Goal: Task Accomplishment & Management: Complete application form

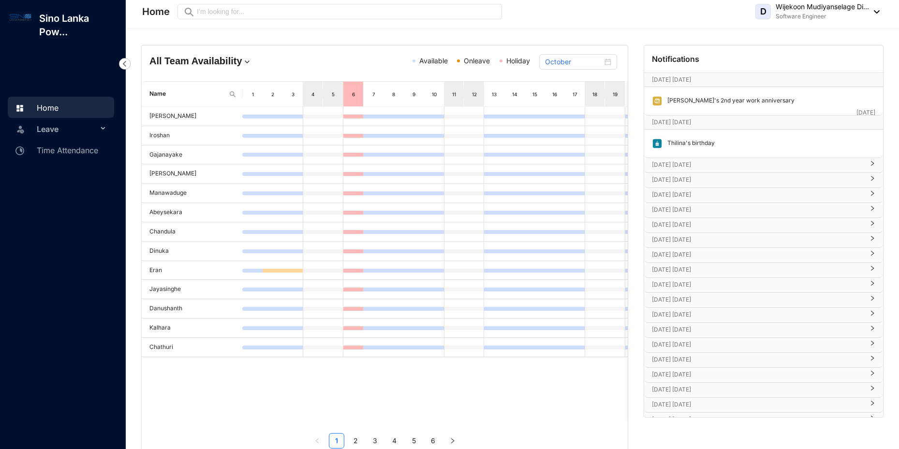
click at [70, 132] on span "Leave" at bounding box center [67, 128] width 61 height 19
click at [685, 180] on p "[DATE] [DATE]" at bounding box center [758, 180] width 212 height 10
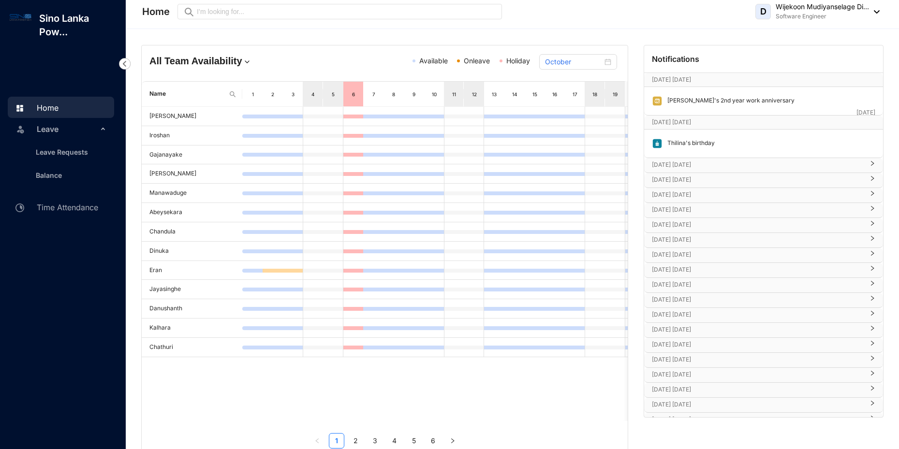
click at [687, 165] on p "[DATE] [DATE]" at bounding box center [758, 165] width 212 height 10
click at [690, 194] on p "[DATE] [DATE]" at bounding box center [758, 195] width 212 height 10
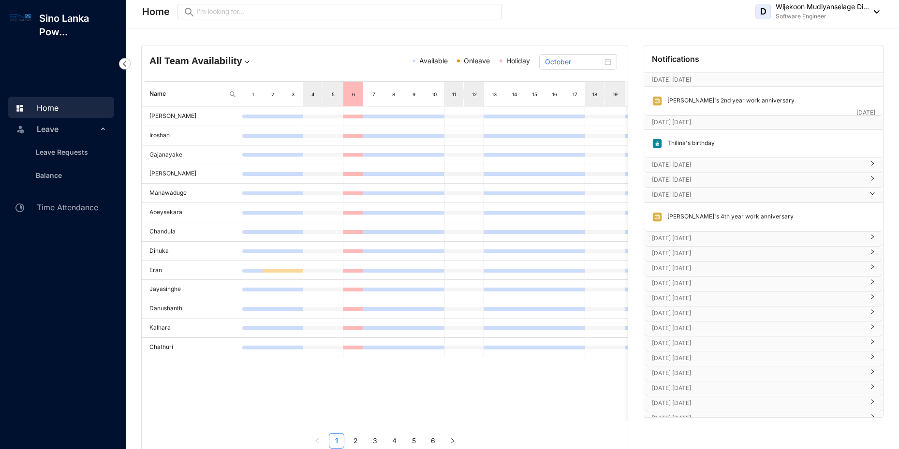
click at [690, 194] on p "[DATE] [DATE]" at bounding box center [758, 195] width 212 height 10
click at [688, 213] on p "[DATE] [DATE]" at bounding box center [758, 210] width 212 height 10
click at [689, 225] on p "[DATE] [DATE]" at bounding box center [758, 225] width 212 height 10
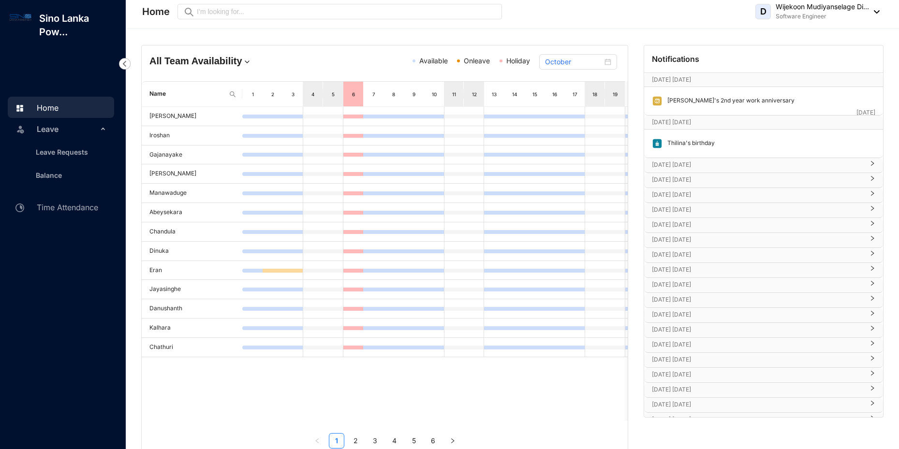
click at [692, 239] on p "[DATE] [DATE]" at bounding box center [758, 240] width 212 height 10
click at [683, 257] on p "[DATE] [DATE]" at bounding box center [758, 255] width 212 height 10
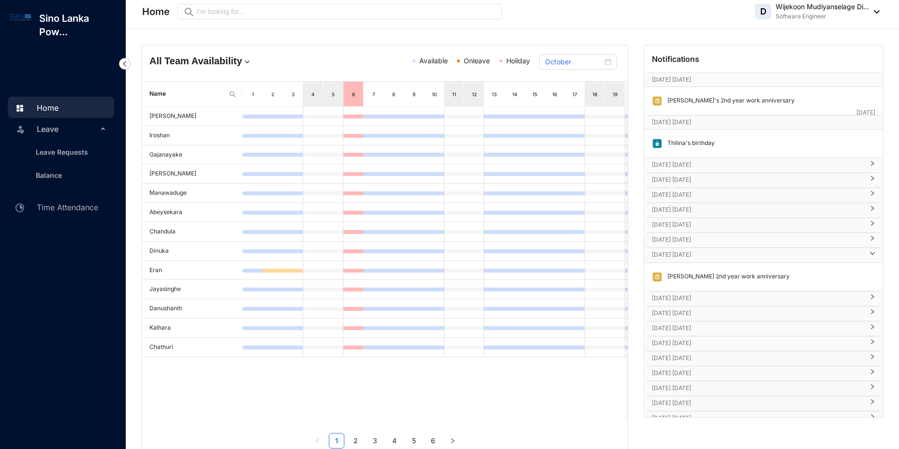
click at [683, 257] on p "[DATE] [DATE]" at bounding box center [758, 255] width 212 height 10
click at [682, 269] on p "[DATE] [DATE]" at bounding box center [758, 270] width 212 height 10
click at [684, 286] on p "[DATE] [DATE]" at bounding box center [758, 285] width 212 height 10
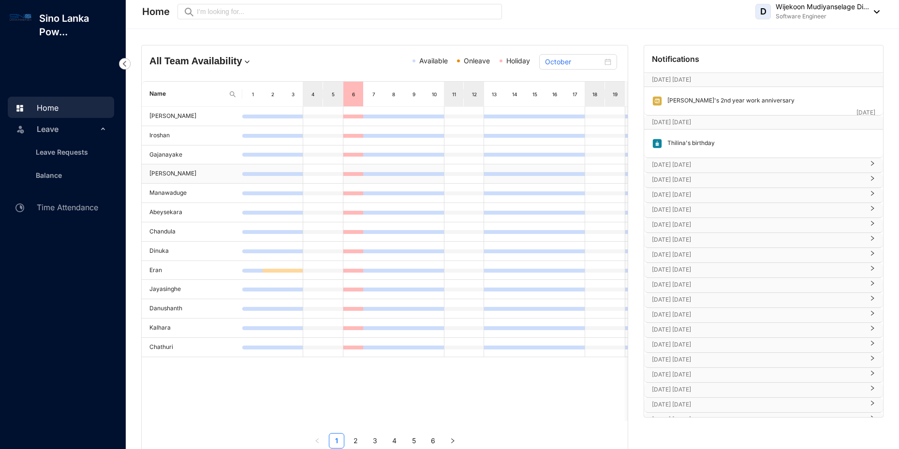
click at [263, 166] on td at bounding box center [272, 173] width 20 height 19
click at [78, 151] on link "Leave Requests" at bounding box center [58, 152] width 60 height 8
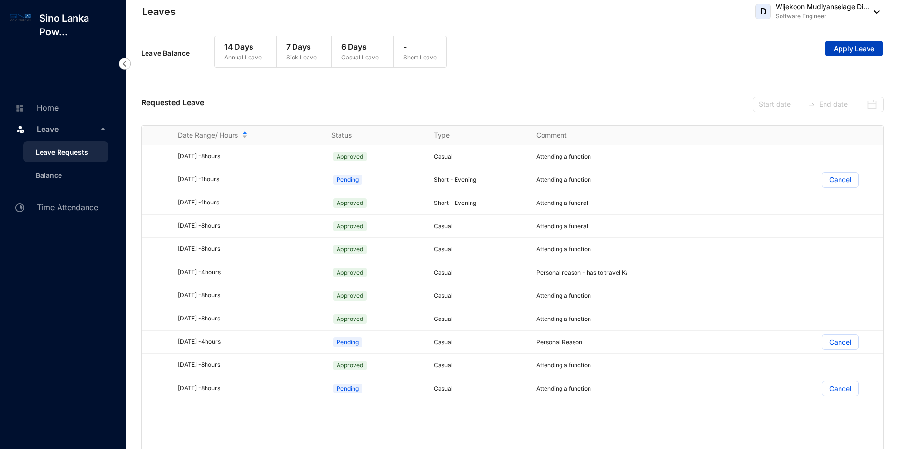
click at [841, 48] on span "Apply Leave" at bounding box center [853, 49] width 41 height 10
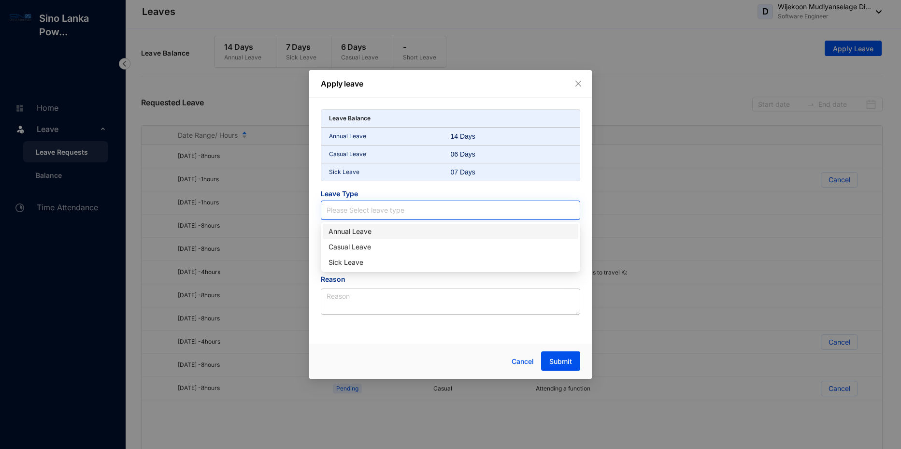
click at [366, 216] on input "search" at bounding box center [451, 210] width 248 height 18
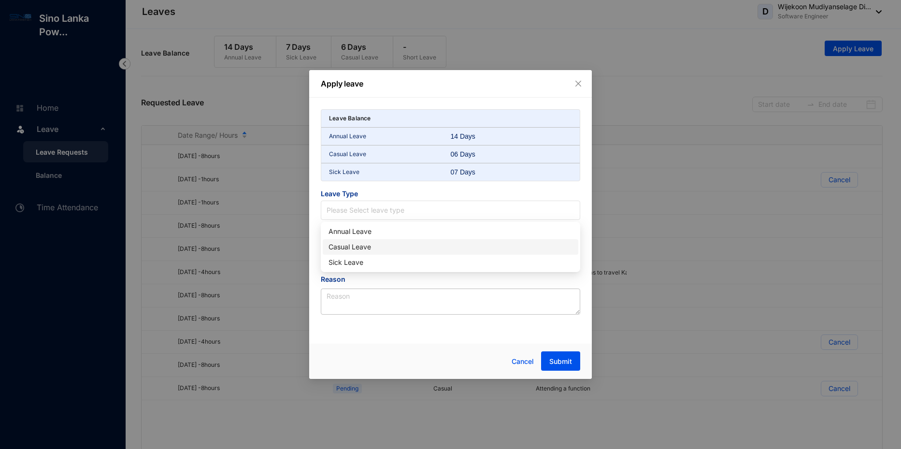
click at [356, 247] on div "Casual Leave" at bounding box center [451, 247] width 244 height 11
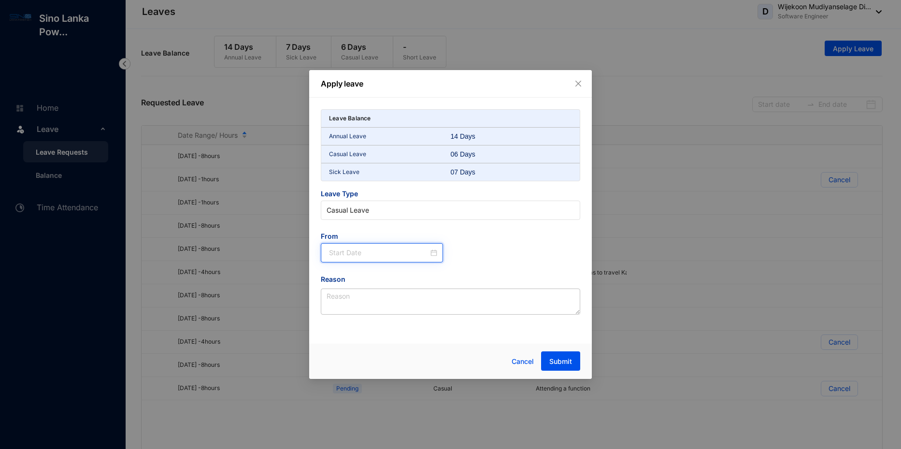
click at [349, 256] on input at bounding box center [379, 252] width 100 height 11
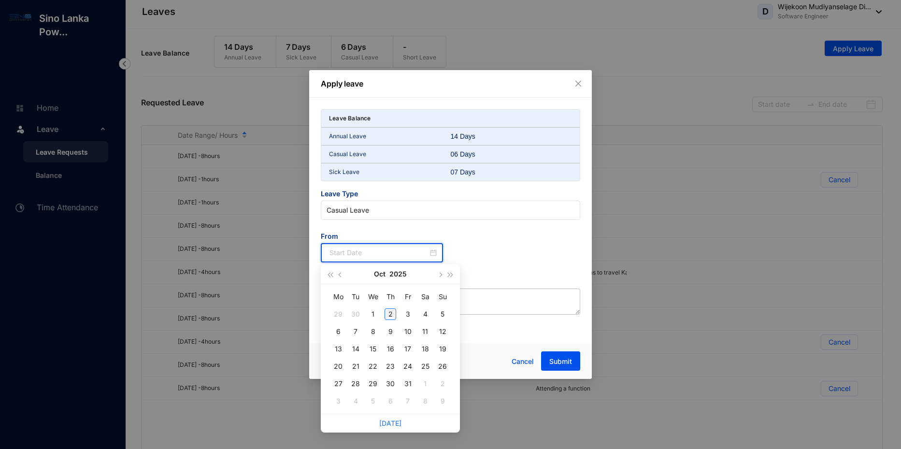
type input "[DATE]"
click at [385, 312] on div "2" at bounding box center [391, 314] width 12 height 12
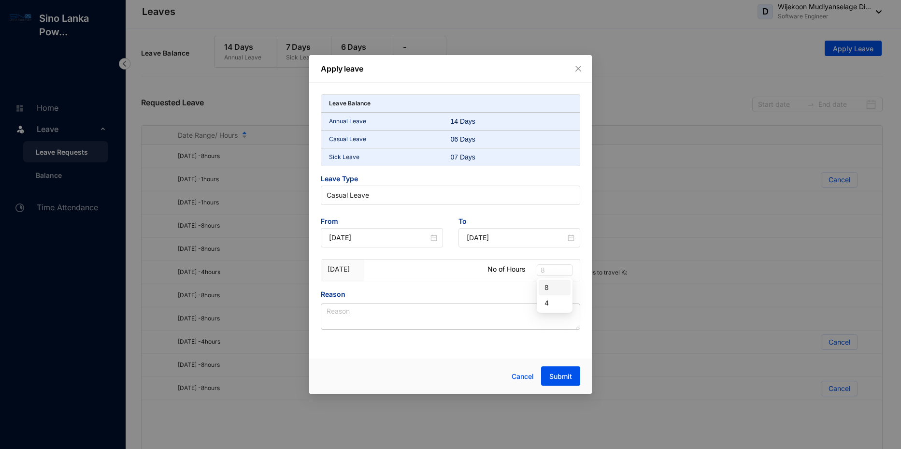
drag, startPoint x: 549, startPoint y: 270, endPoint x: 534, endPoint y: 270, distance: 15.0
click at [534, 270] on div "[DATE] No of Hours 8" at bounding box center [450, 271] width 259 height 22
click at [550, 302] on div "4" at bounding box center [555, 303] width 20 height 11
click at [555, 291] on div "Reason" at bounding box center [451, 296] width 260 height 15
click at [494, 330] on div "Leave Balance Annual Leave 14 Days Casual Leave 06 Days Sick Leave 07 Days Leav…" at bounding box center [450, 218] width 283 height 270
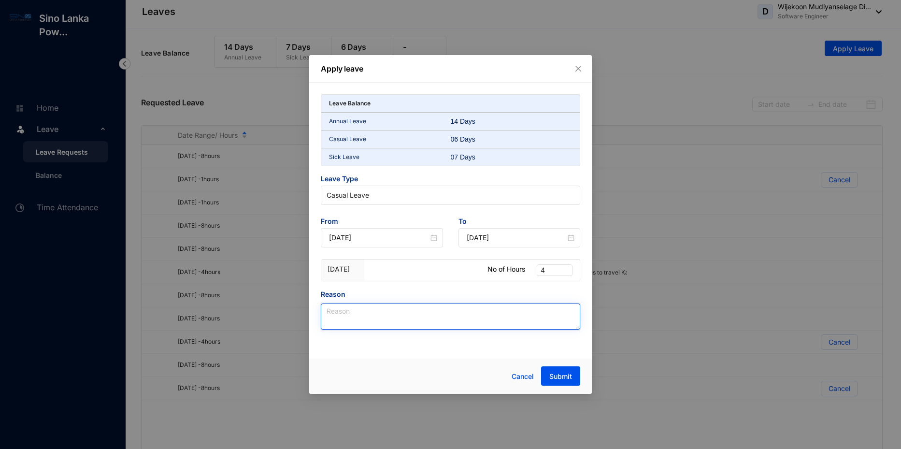
click at [483, 313] on textarea "Reason" at bounding box center [451, 317] width 260 height 26
click at [331, 310] on textarea "Medical purposes" at bounding box center [451, 317] width 260 height 26
type textarea "For medical purposes"
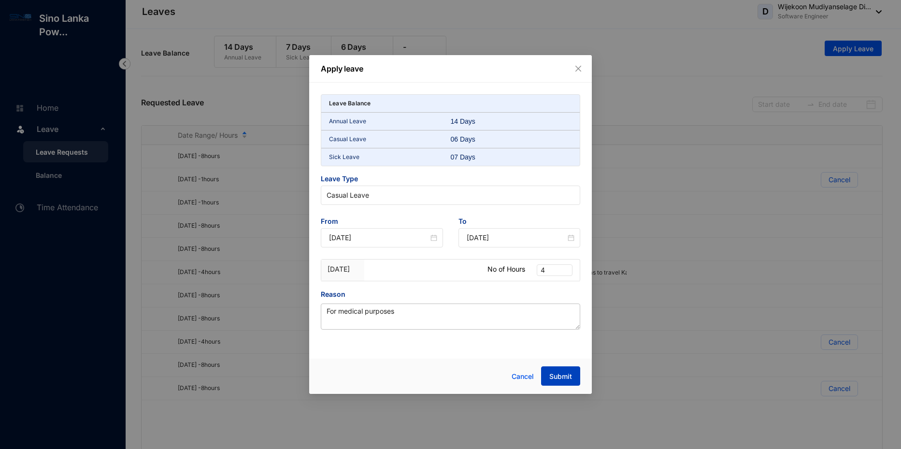
click at [557, 373] on span "Submit" at bounding box center [561, 377] width 23 height 10
